Goal: Task Accomplishment & Management: Use online tool/utility

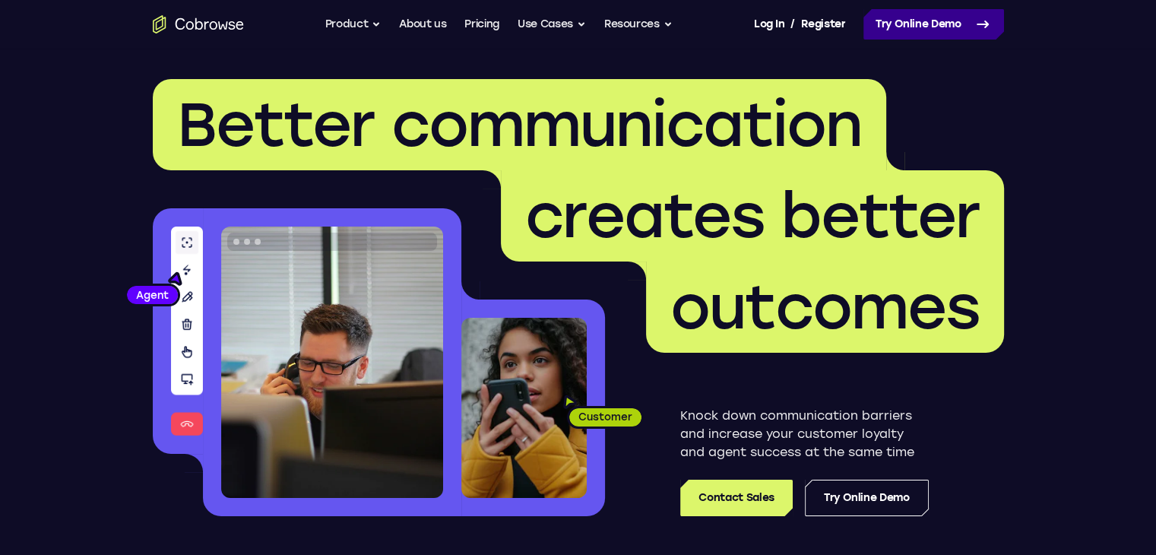
click at [898, 24] on link "Try Online Demo" at bounding box center [933, 24] width 141 height 30
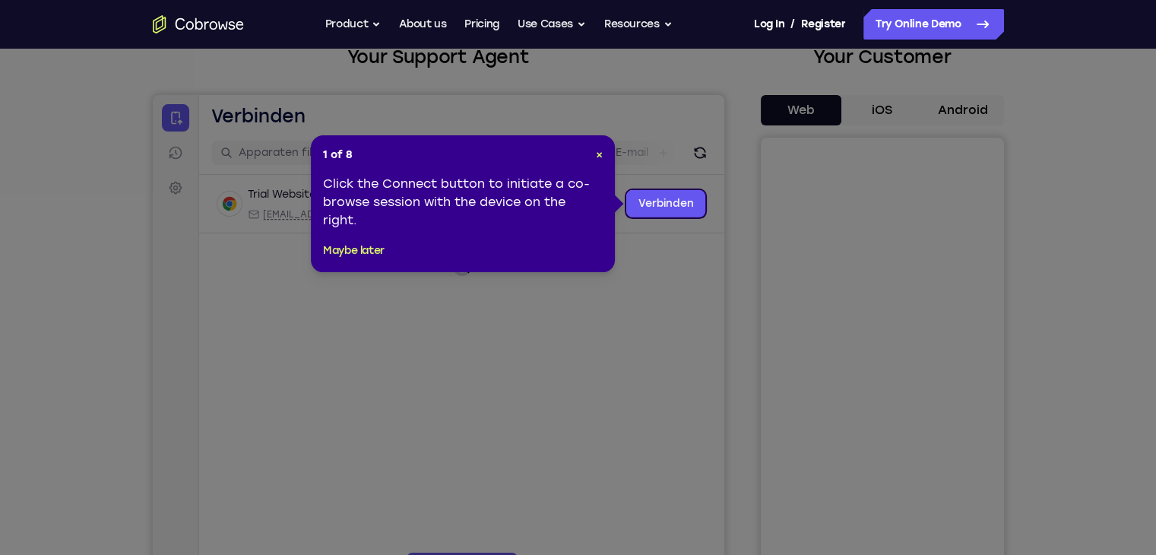
scroll to position [103, 0]
click at [600, 153] on span "×" at bounding box center [599, 153] width 7 height 13
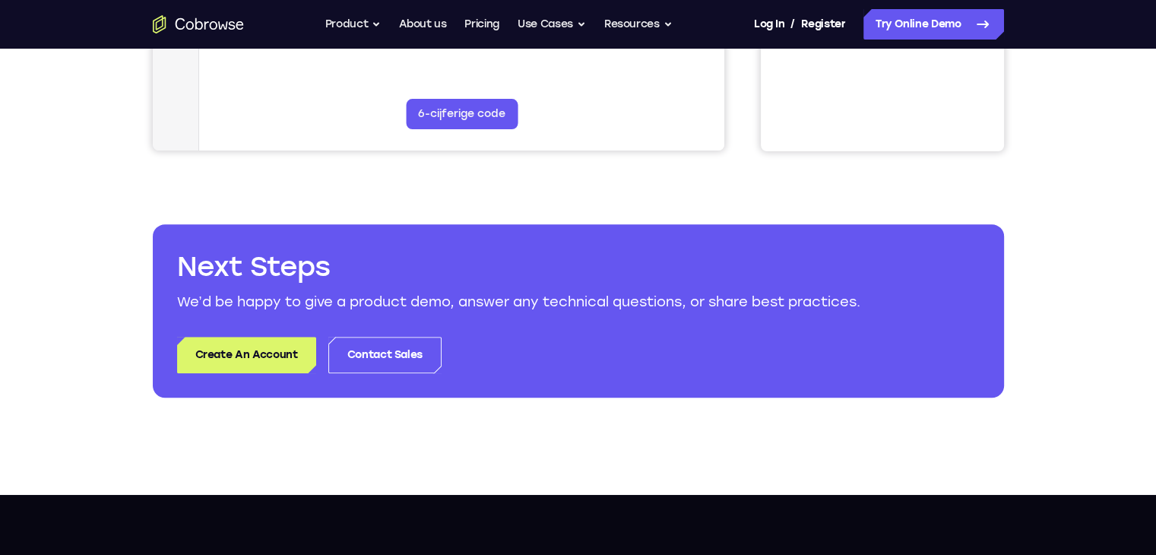
scroll to position [0, 0]
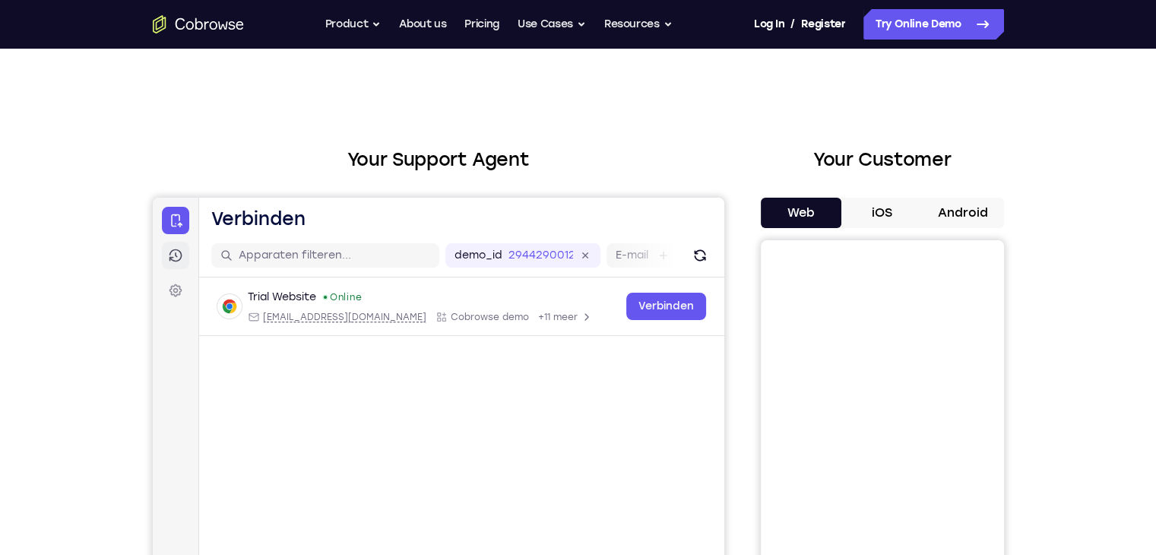
click at [185, 249] on link "Sessies" at bounding box center [174, 255] width 27 height 27
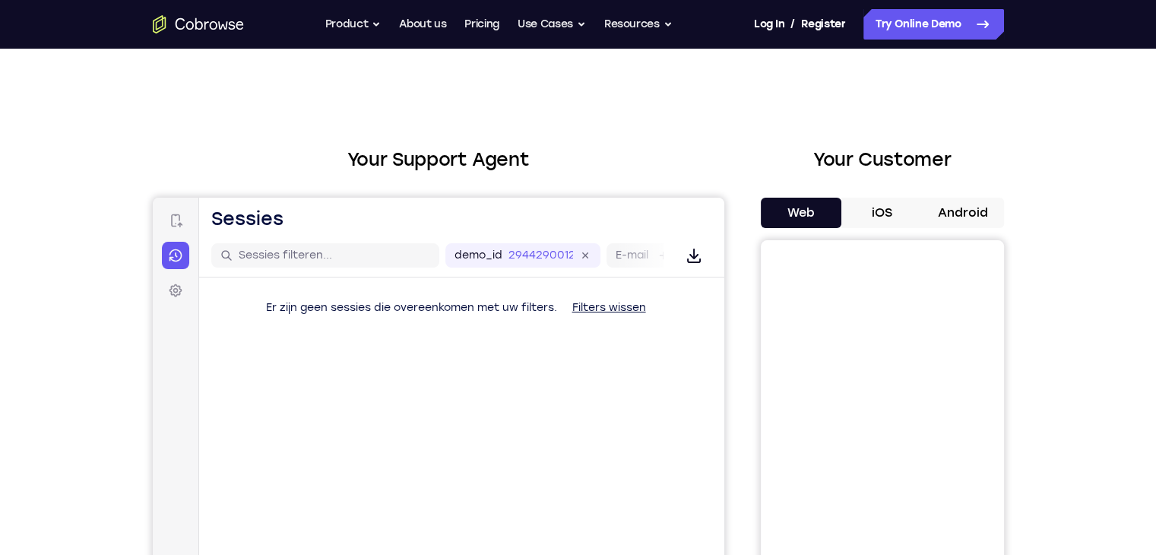
click at [172, 273] on div "Verbinden Sessies Instellingen" at bounding box center [174, 255] width 27 height 97
click at [172, 258] on icon at bounding box center [174, 255] width 15 height 15
click at [167, 229] on link "Verbinden" at bounding box center [174, 220] width 27 height 27
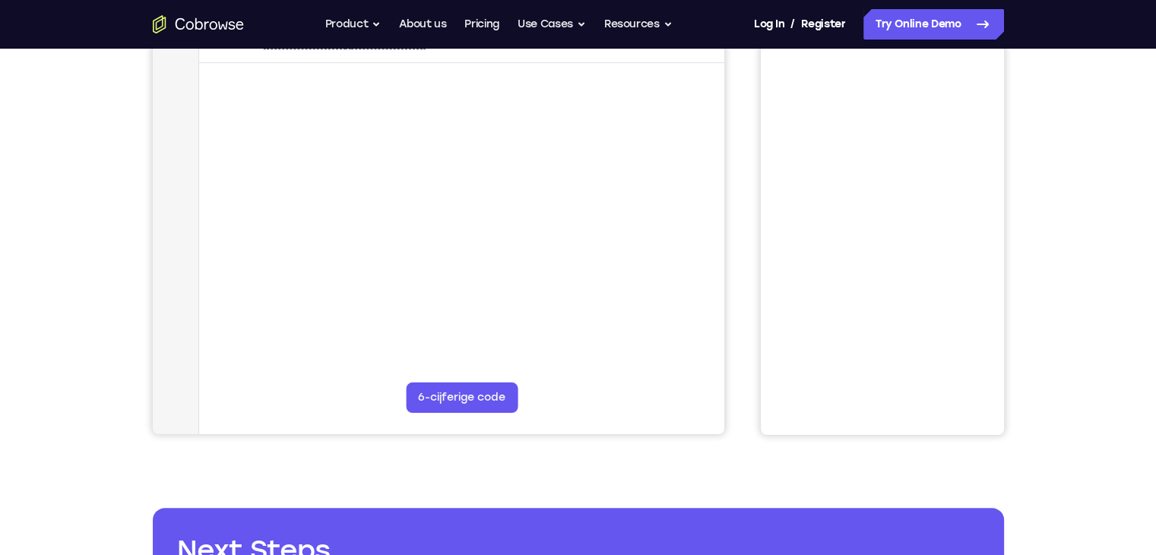
scroll to position [274, 0]
